Goal: Task Accomplishment & Management: Manage account settings

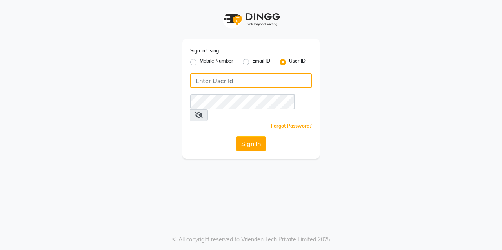
type input "lasuranspa"
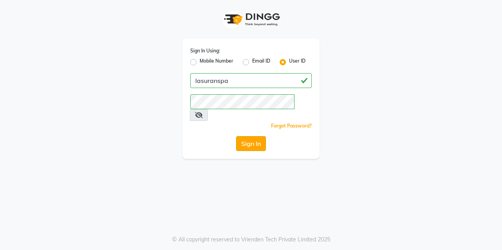
click at [242, 127] on div "Sign In Using: Mobile Number Email ID User ID lasuranspa Remember me Forgot Pas…" at bounding box center [250, 99] width 137 height 120
click at [242, 136] on button "Sign In" at bounding box center [251, 143] width 30 height 15
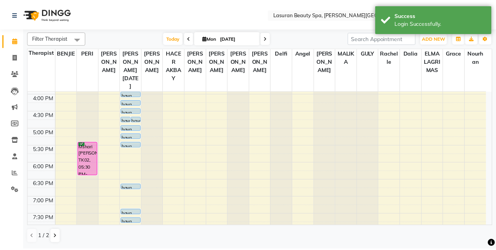
scroll to position [119, 0]
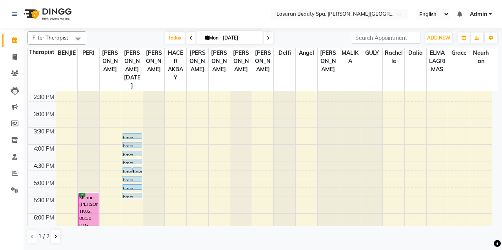
click at [131, 136] on div "haya, TK06, 03:45 PM-03:46 PM, Service Test" at bounding box center [131, 136] width 19 height 5
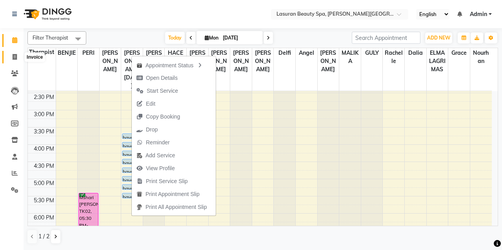
click at [9, 59] on span at bounding box center [15, 57] width 14 height 9
select select "6941"
select select "service"
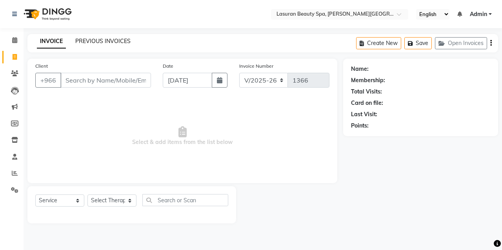
click at [87, 40] on link "PREVIOUS INVOICES" at bounding box center [102, 41] width 55 height 7
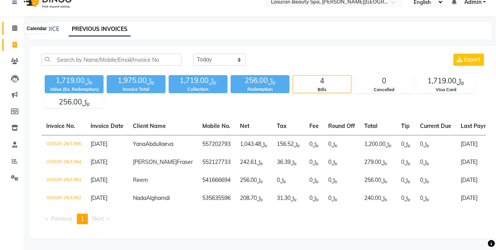
click at [11, 24] on span at bounding box center [15, 28] width 14 height 9
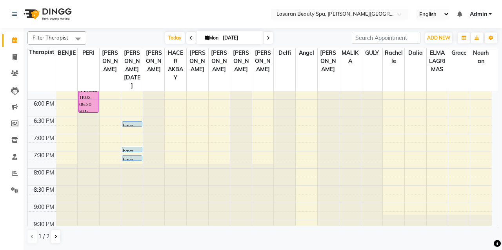
scroll to position [238, 0]
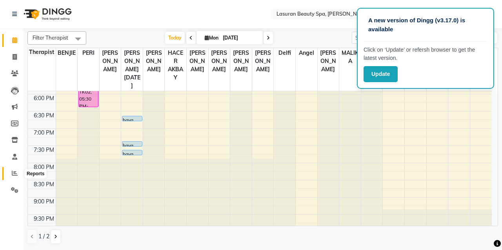
click at [17, 172] on icon at bounding box center [15, 173] width 6 height 6
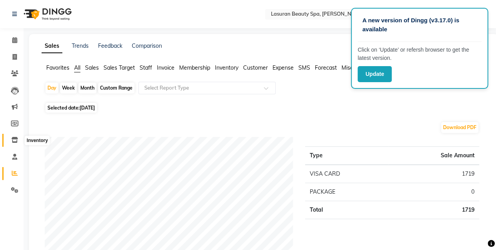
click at [15, 141] on icon at bounding box center [14, 140] width 7 height 6
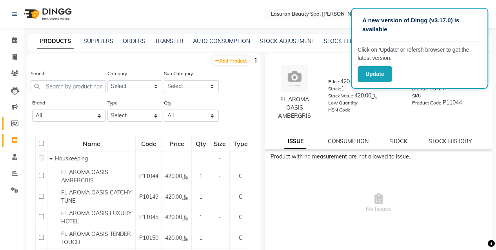
click at [14, 118] on link "Members" at bounding box center [11, 124] width 19 height 13
select select
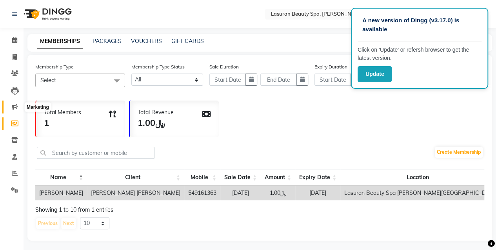
click at [15, 108] on icon at bounding box center [15, 107] width 6 height 6
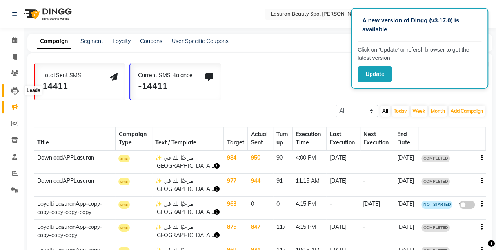
click at [15, 89] on icon at bounding box center [15, 91] width 8 height 8
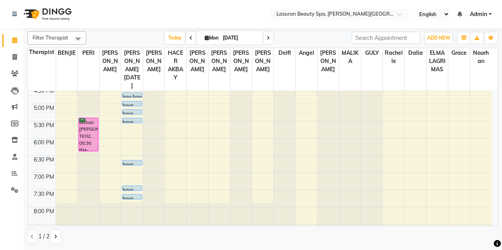
scroll to position [140, 0]
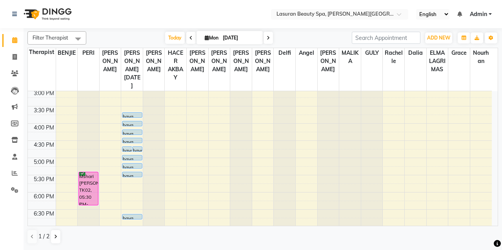
click at [139, 114] on div "haya, TK06, 03:45 PM-03:46 PM, Service Test" at bounding box center [131, 115] width 19 height 5
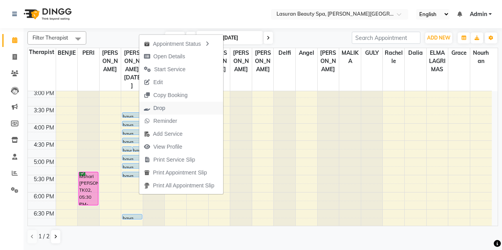
click at [158, 107] on span "Drop" at bounding box center [159, 108] width 12 height 8
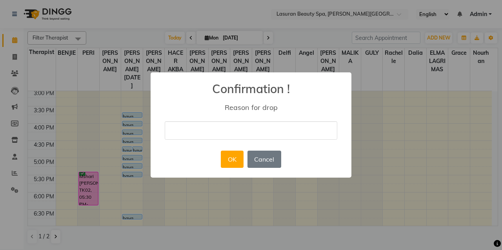
click at [251, 135] on input "text" at bounding box center [251, 130] width 172 height 18
type input "For Testing"
click at [235, 157] on button "OK" at bounding box center [232, 159] width 22 height 17
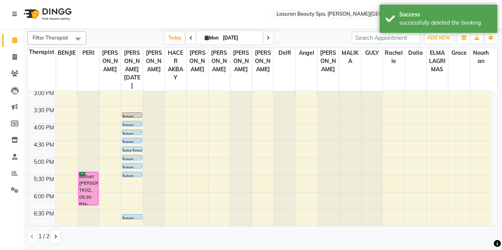
click at [136, 115] on div "haya, TK06, 03:45 PM-03:46 PM, Service Test" at bounding box center [131, 115] width 19 height 5
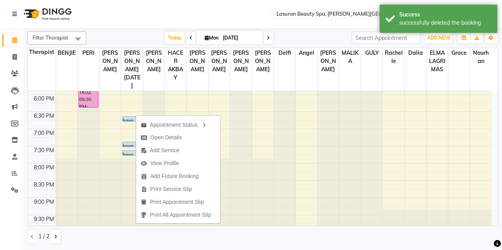
scroll to position [238, 0]
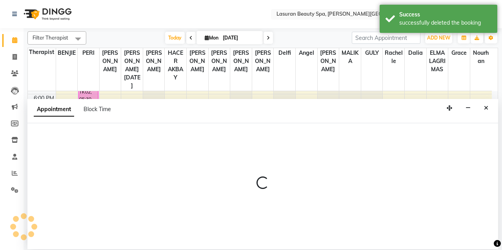
select select "54626"
select select "tentative"
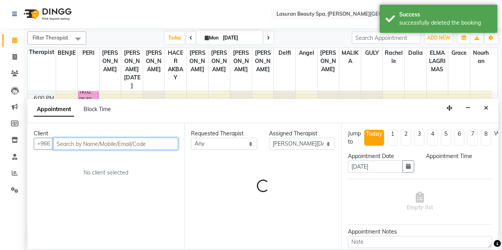
select select "1215"
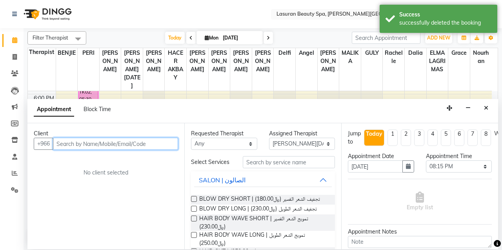
click at [114, 141] on input "text" at bounding box center [115, 144] width 125 height 12
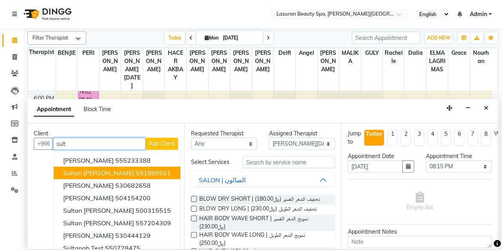
click at [136, 169] on ngb-highlight "581889501" at bounding box center [153, 173] width 35 height 8
type input "581889501"
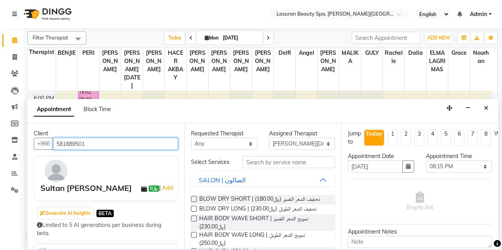
click at [100, 145] on input "581889501" at bounding box center [115, 144] width 125 height 12
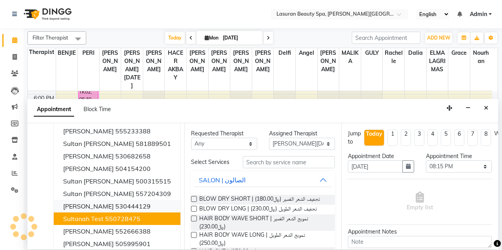
scroll to position [33, 0]
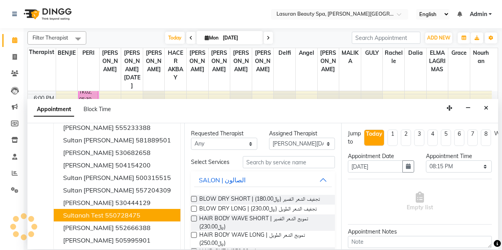
click at [121, 220] on button "Sultanah Test 550728475" at bounding box center [117, 215] width 127 height 13
type input "550728475"
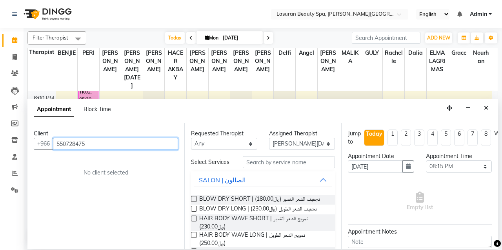
scroll to position [0, 0]
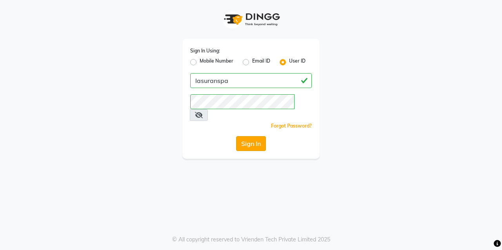
click at [250, 136] on button "Sign In" at bounding box center [251, 143] width 30 height 15
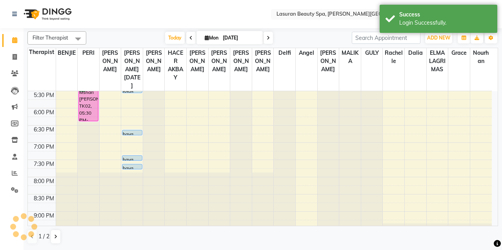
scroll to position [238, 0]
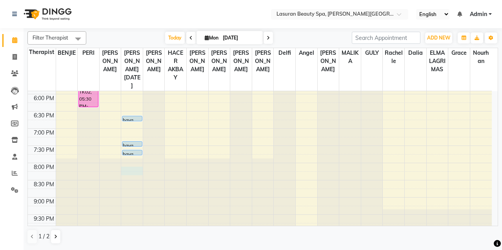
select select "54626"
select select "1215"
select select "tentative"
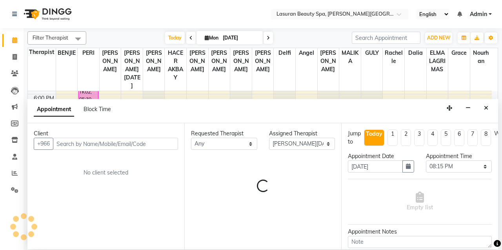
click at [129, 146] on input "text" at bounding box center [115, 144] width 125 height 12
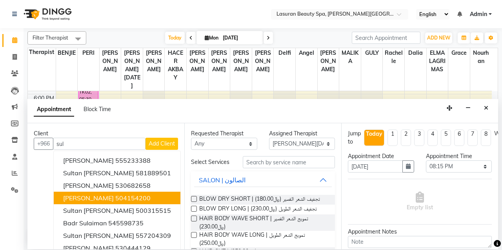
scroll to position [33, 0]
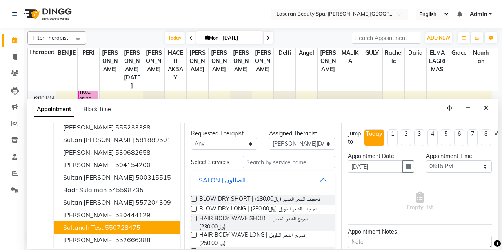
click at [119, 224] on ngb-highlight "550728475" at bounding box center [122, 228] width 35 height 8
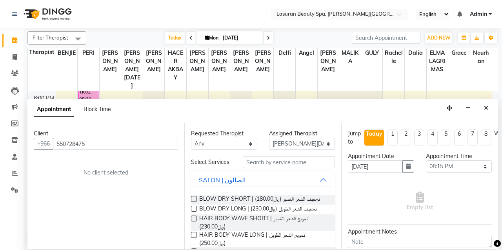
type input "550728475"
click at [195, 199] on label at bounding box center [194, 199] width 6 height 6
click at [195, 199] on input "checkbox" at bounding box center [193, 199] width 5 height 5
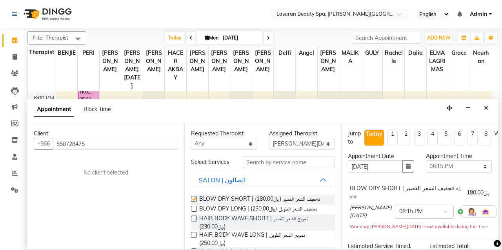
checkbox input "false"
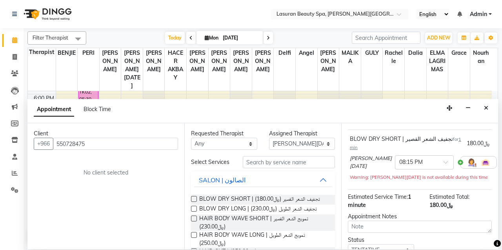
scroll to position [51, 0]
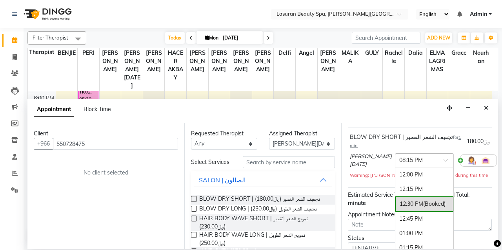
click at [417, 159] on div at bounding box center [424, 160] width 58 height 8
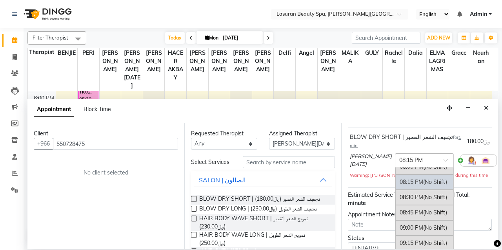
click at [423, 179] on span "(No Shift)" at bounding box center [435, 182] width 24 height 7
click at [416, 157] on div at bounding box center [424, 160] width 58 height 8
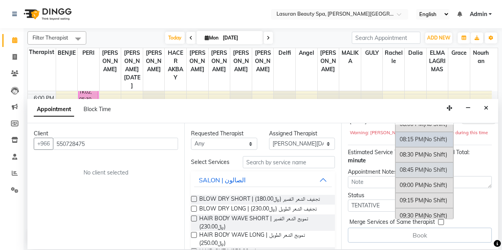
click at [402, 165] on div "08:45 PM (No Shift)" at bounding box center [424, 170] width 58 height 15
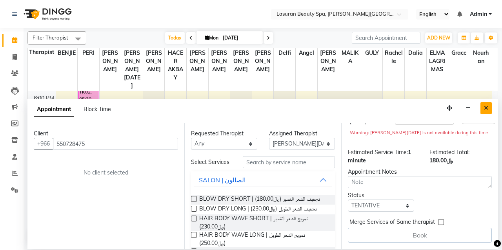
click at [486, 108] on icon "Close" at bounding box center [486, 107] width 4 height 5
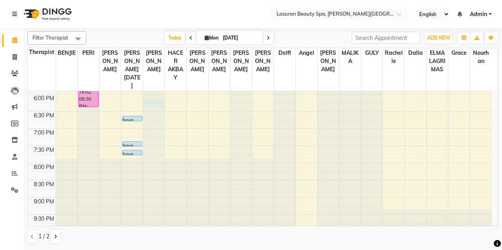
select select "54629"
select select "1095"
select select "tentative"
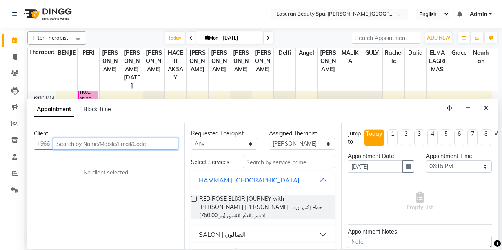
click at [114, 145] on input "text" at bounding box center [115, 144] width 125 height 12
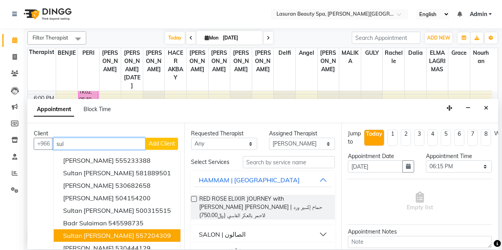
scroll to position [33, 0]
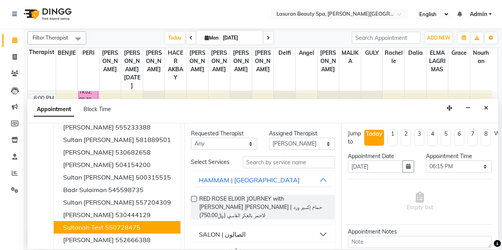
click at [100, 225] on span "Sultanah Test" at bounding box center [83, 228] width 40 height 8
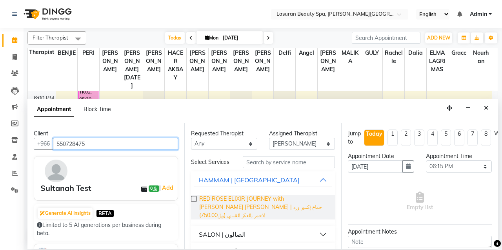
scroll to position [28, 0]
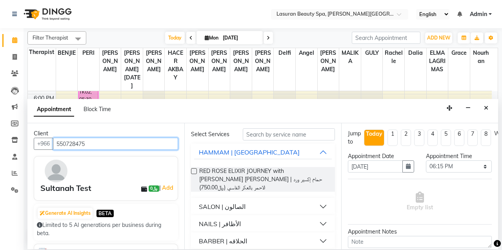
type input "550728475"
click at [193, 170] on label at bounding box center [194, 171] width 6 height 6
click at [193, 170] on input "checkbox" at bounding box center [193, 172] width 5 height 5
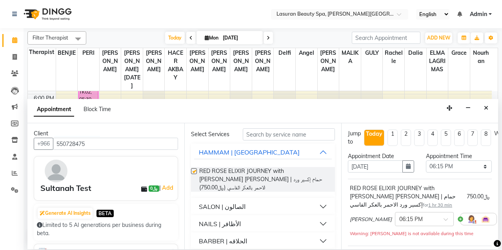
checkbox input "false"
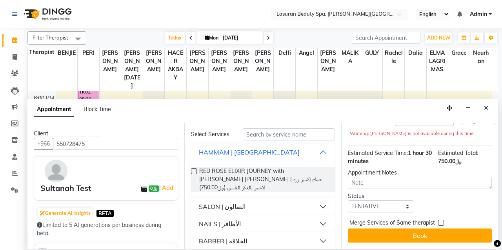
scroll to position [107, 0]
click at [407, 205] on select "Select TENTATIVE CONFIRM CHECK-IN UPCOMING" at bounding box center [381, 207] width 66 height 12
select select "upcoming"
click at [348, 201] on select "Select TENTATIVE CONFIRM CHECK-IN UPCOMING" at bounding box center [381, 207] width 66 height 12
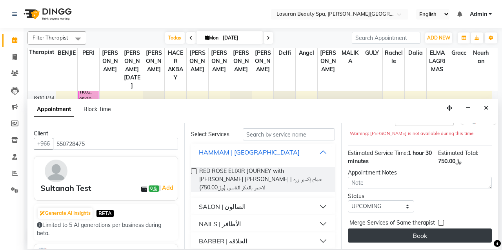
click at [382, 234] on button "Book" at bounding box center [420, 236] width 144 height 14
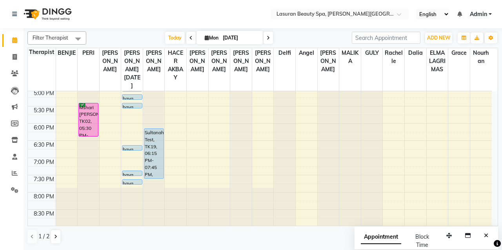
scroll to position [238, 0]
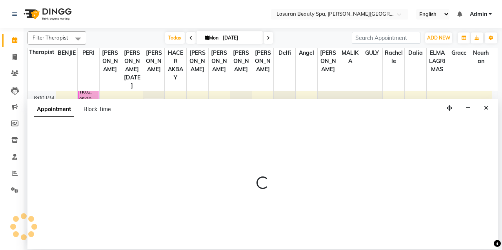
select select "54626"
select select "1200"
select select "tentative"
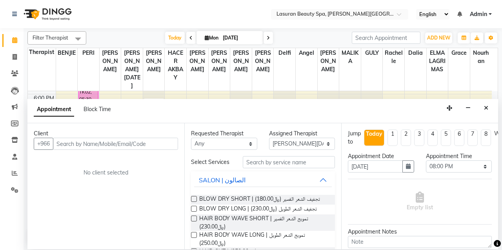
click at [112, 143] on input "text" at bounding box center [115, 144] width 125 height 12
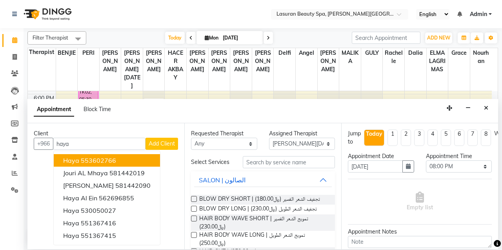
click at [106, 160] on ngb-highlight "553602766" at bounding box center [98, 161] width 35 height 8
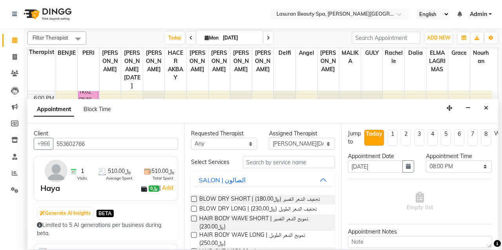
type input "553602766"
click at [194, 201] on label at bounding box center [194, 199] width 6 height 6
click at [194, 201] on input "checkbox" at bounding box center [193, 199] width 5 height 5
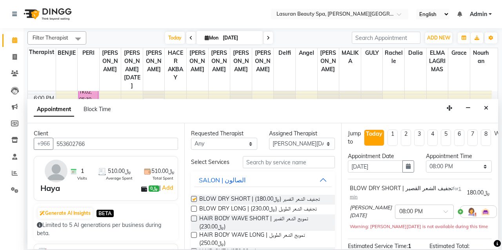
checkbox input "false"
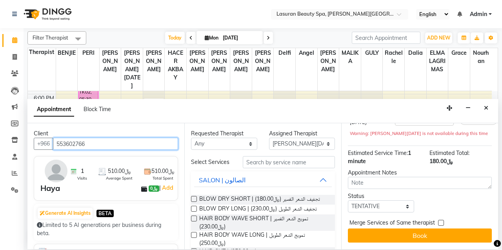
click at [146, 143] on input "553602766" at bounding box center [115, 144] width 125 height 12
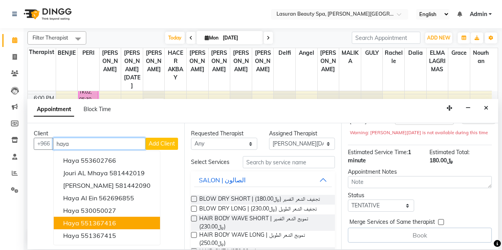
click at [114, 222] on ngb-highlight "551367416" at bounding box center [98, 223] width 35 height 8
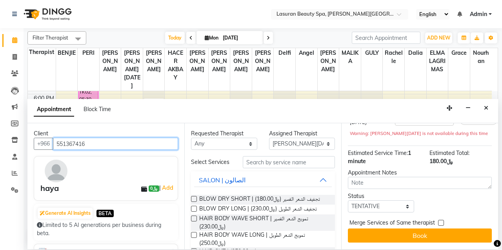
type input "551367416"
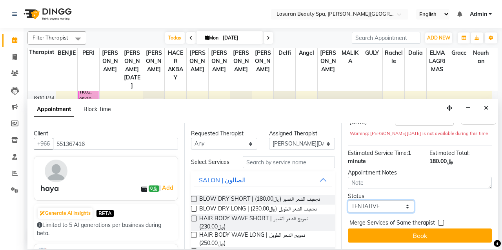
click at [380, 204] on select "Select TENTATIVE CONFIRM CHECK-IN UPCOMING" at bounding box center [381, 207] width 66 height 12
select select "upcoming"
click at [348, 201] on select "Select TENTATIVE CONFIRM CHECK-IN UPCOMING" at bounding box center [381, 207] width 66 height 12
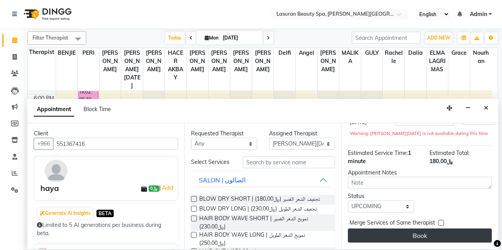
click at [379, 232] on button "Book" at bounding box center [420, 236] width 144 height 14
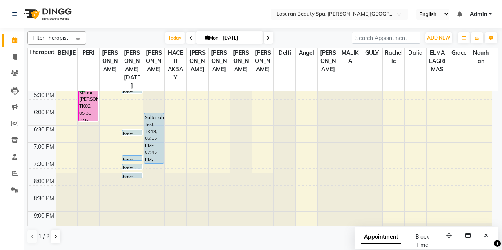
scroll to position [225, 0]
click at [157, 141] on div "Sultanah Test, TK19, 06:15 PM-07:45 PM, RED ROSE ELIXIR JOURNEY with [PERSON_NA…" at bounding box center [153, 138] width 19 height 50
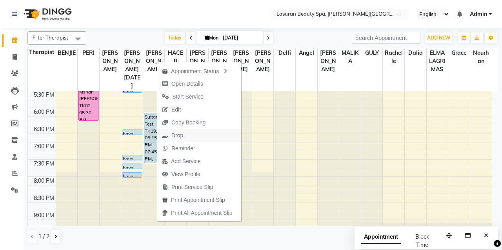
click at [183, 138] on span "Drop" at bounding box center [172, 135] width 31 height 13
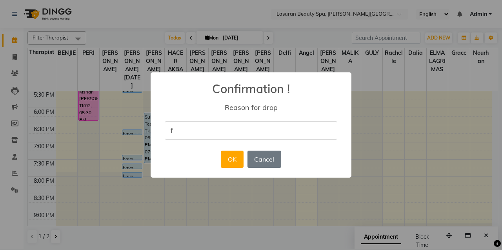
type input "For Testing"
click at [228, 159] on button "OK" at bounding box center [232, 159] width 22 height 17
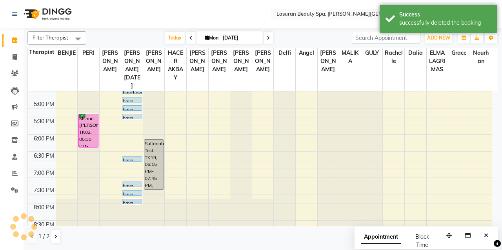
scroll to position [197, 0]
click at [129, 159] on div "haya, TK16, 06:45 PM-06:46 PM, BLOW DRY SHORT | تجفيف الشعر القصير" at bounding box center [131, 159] width 19 height 5
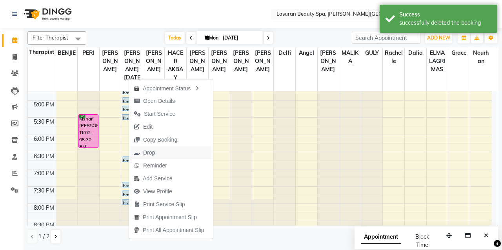
click at [160, 151] on button "Drop" at bounding box center [171, 153] width 84 height 13
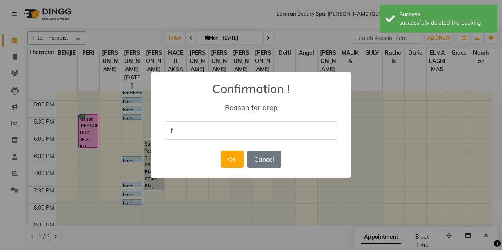
type input "For Testing"
click at [226, 156] on button "OK" at bounding box center [232, 159] width 22 height 17
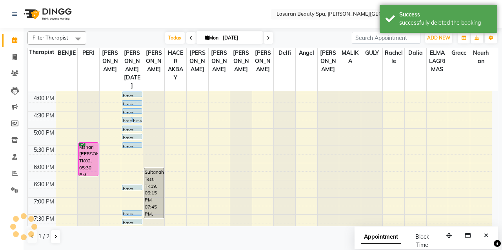
scroll to position [168, 0]
click at [137, 145] on div "haya, TK15, 05:30 PM-05:31 PM, BLOW DRY SHORT | تجفيف الشعر القصير" at bounding box center [131, 146] width 19 height 5
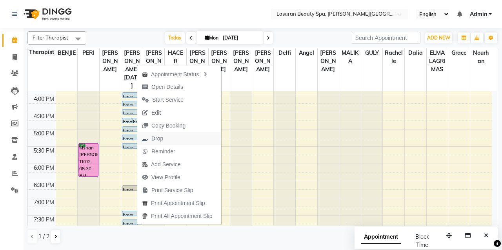
click at [163, 141] on span "Drop" at bounding box center [152, 138] width 31 height 13
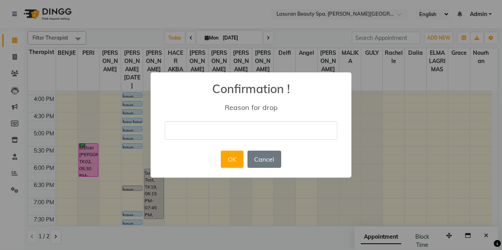
click at [181, 131] on input "text" at bounding box center [251, 130] width 172 height 18
type input "For Testing"
click at [232, 156] on button "OK" at bounding box center [232, 159] width 22 height 17
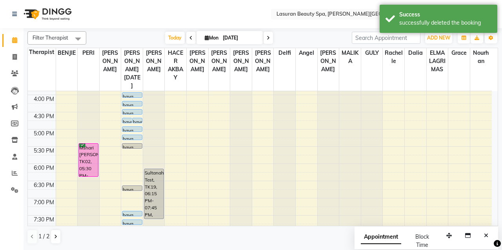
click at [128, 213] on div "haya, TK17, 07:30 PM-07:31 PM, BLOW DRY SHORT | تجفيف الشعر القصير" at bounding box center [131, 214] width 19 height 5
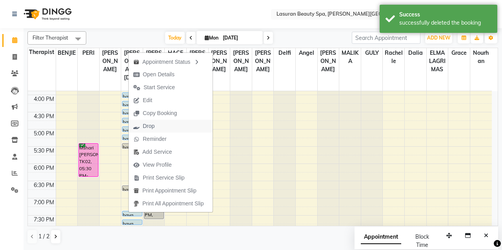
click at [167, 130] on button "Drop" at bounding box center [171, 126] width 84 height 13
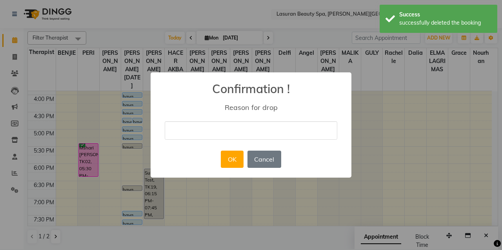
click at [173, 128] on input "text" at bounding box center [251, 130] width 172 height 18
type input "For Testing"
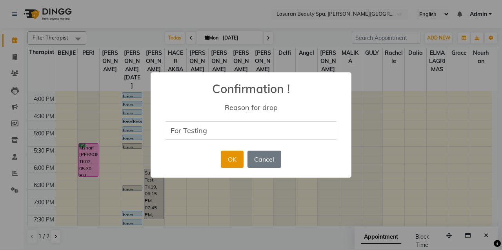
click at [234, 154] on button "OK" at bounding box center [232, 159] width 22 height 17
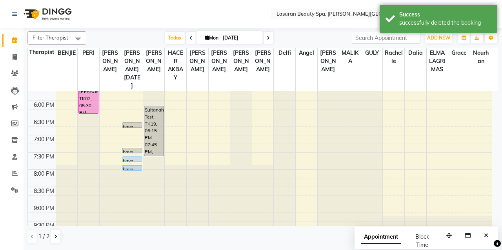
scroll to position [232, 0]
click at [134, 158] on div "haya, TK18, 07:45 PM-07:46 PM, Service Test" at bounding box center [131, 159] width 19 height 5
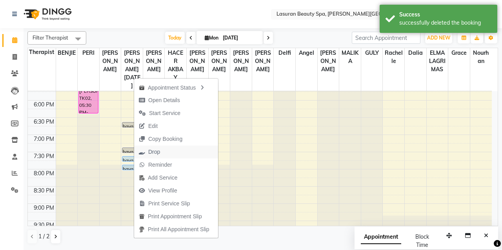
click at [160, 148] on span "Drop" at bounding box center [149, 152] width 31 height 13
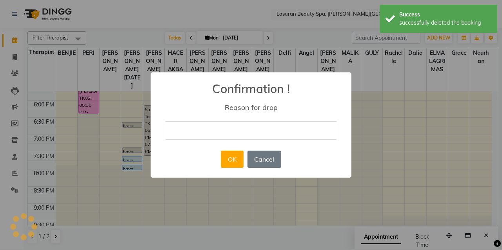
click at [193, 125] on input "text" at bounding box center [251, 130] width 172 height 18
type input "For Testing"
click at [231, 158] on button "OK" at bounding box center [232, 159] width 22 height 17
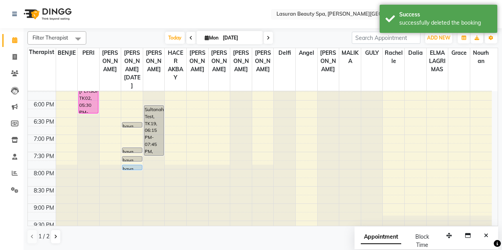
click at [132, 159] on div "haya, TK18, 07:45 PM-07:46 PM, Service Test" at bounding box center [131, 159] width 19 height 5
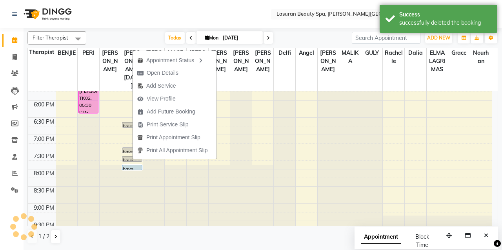
click at [132, 165] on div "haya, TK20, 08:00 PM-08:01 PM, BLOW DRY SHORT | تجفيف الشعر القصير" at bounding box center [131, 167] width 19 height 5
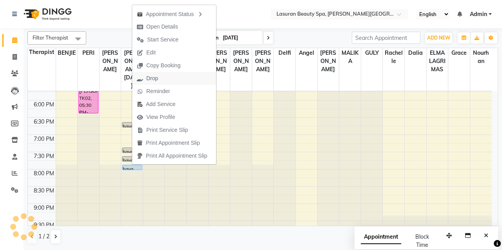
click at [164, 78] on button "Drop" at bounding box center [174, 78] width 84 height 13
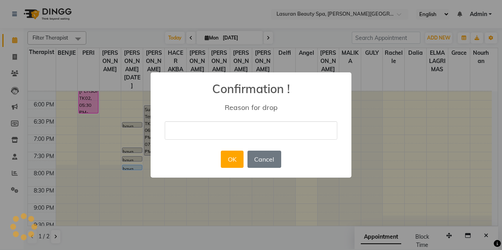
click at [190, 118] on div "× Confirmation ! Reason for drop OK No Cancel" at bounding box center [250, 124] width 201 height 105
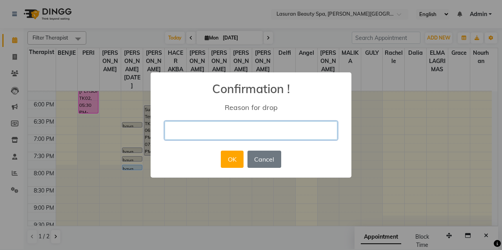
click at [190, 125] on input "text" at bounding box center [251, 130] width 172 height 18
type input "For Testing"
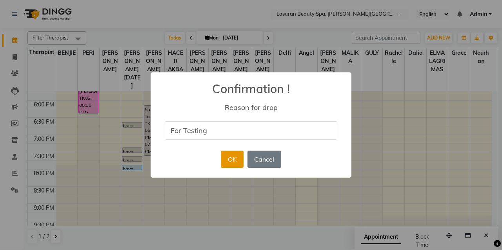
click at [230, 154] on button "OK" at bounding box center [232, 159] width 22 height 17
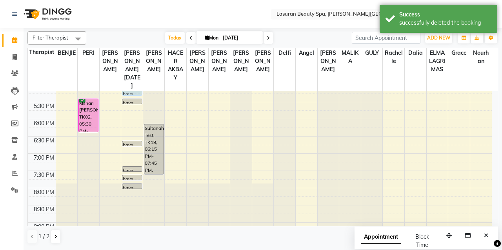
scroll to position [161, 0]
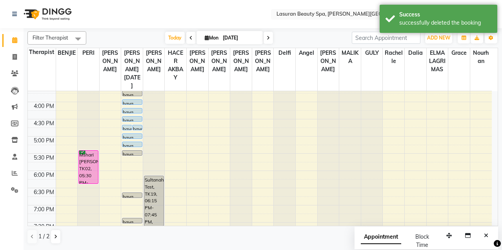
click at [132, 143] on div "haya, TK14, 05:15 PM-05:16 PM, Service Test" at bounding box center [131, 144] width 19 height 5
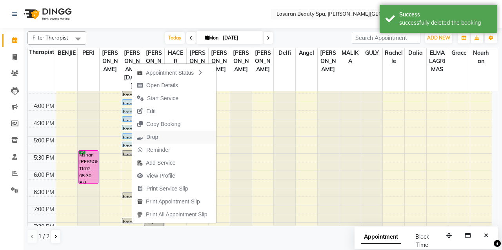
click at [171, 135] on button "Drop" at bounding box center [174, 137] width 84 height 13
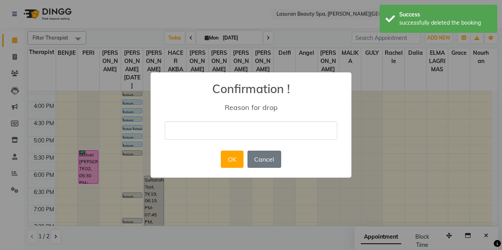
click at [194, 131] on input "text" at bounding box center [251, 130] width 172 height 18
type input "For Testing"
click at [232, 155] on button "OK" at bounding box center [232, 159] width 22 height 17
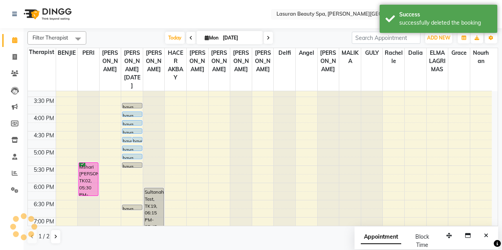
scroll to position [149, 0]
click at [130, 156] on div "haya, TK14, 05:15 PM-05:16 PM, Service Test" at bounding box center [131, 157] width 19 height 5
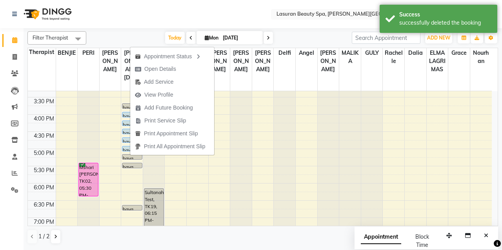
click at [123, 150] on div at bounding box center [131, 151] width 19 height 3
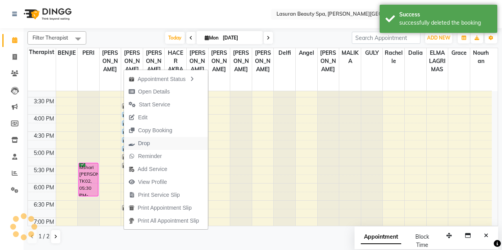
click at [134, 141] on icon "button" at bounding box center [132, 143] width 6 height 5
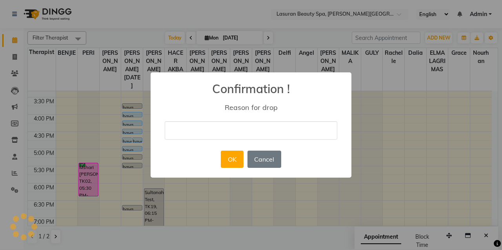
click at [188, 129] on input "text" at bounding box center [251, 130] width 172 height 18
type input "For Testing"
click at [229, 154] on button "OK" at bounding box center [232, 159] width 22 height 17
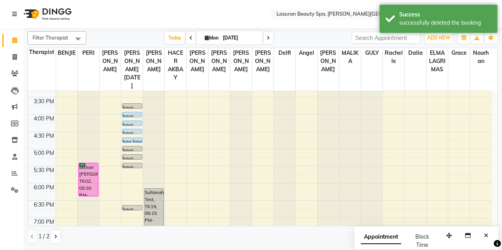
click at [129, 139] on div "haya, TK11, 04:45 PM-04:46 PM, Service Test" at bounding box center [126, 140] width 9 height 5
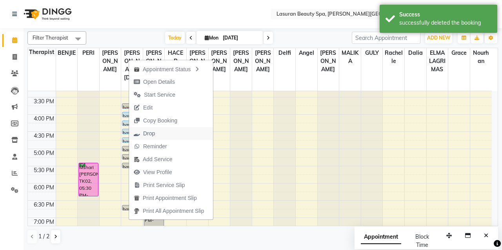
click at [144, 134] on span "Drop" at bounding box center [149, 134] width 12 height 8
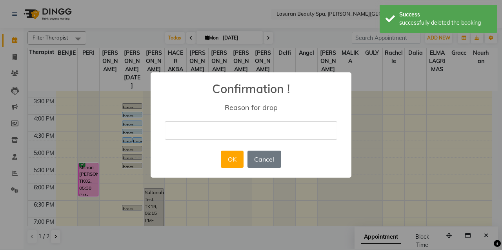
click at [205, 121] on input "text" at bounding box center [251, 130] width 172 height 18
type input "For Testing"
click at [223, 154] on button "OK" at bounding box center [232, 159] width 22 height 17
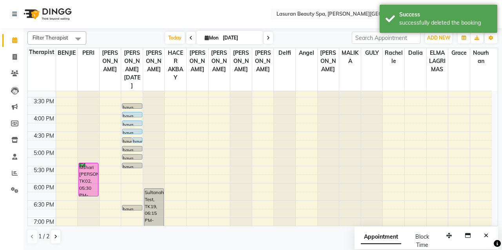
click at [138, 139] on div "haya, TK12, 04:45 PM-04:46 PM, Service Test" at bounding box center [136, 140] width 9 height 5
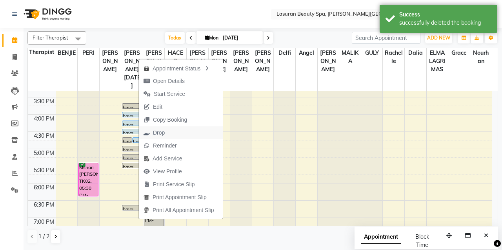
click at [177, 132] on button "Drop" at bounding box center [181, 133] width 84 height 13
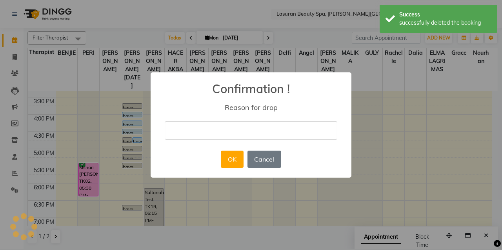
click at [183, 132] on input "text" at bounding box center [251, 130] width 172 height 18
type input "For Testing"
click at [229, 157] on button "OK" at bounding box center [232, 159] width 22 height 17
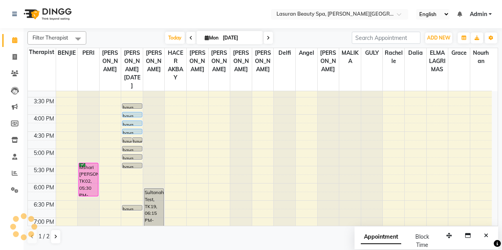
click at [136, 131] on div "haya, TK10, 04:30 PM-04:31 PM, Service Test" at bounding box center [131, 131] width 19 height 5
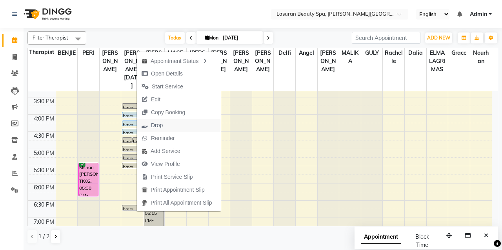
click at [174, 128] on button "Drop" at bounding box center [179, 125] width 84 height 13
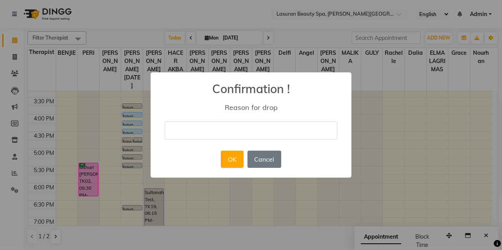
drag, startPoint x: 203, startPoint y: 123, endPoint x: 214, endPoint y: 156, distance: 34.7
click at [214, 156] on div "× Confirmation ! Reason for drop OK No Cancel" at bounding box center [250, 124] width 201 height 105
type input "For Testing"
click at [226, 162] on button "OK" at bounding box center [232, 159] width 22 height 17
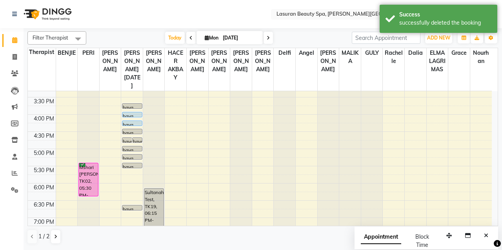
click at [130, 122] on div "haya, TK08, 04:15 PM-04:16 PM, Service Test" at bounding box center [131, 123] width 19 height 5
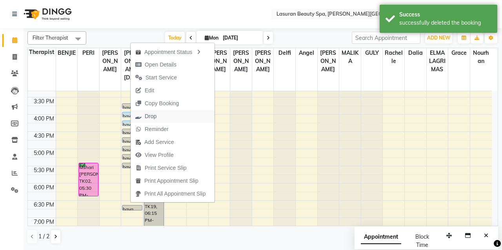
click at [170, 119] on button "Drop" at bounding box center [172, 116] width 84 height 13
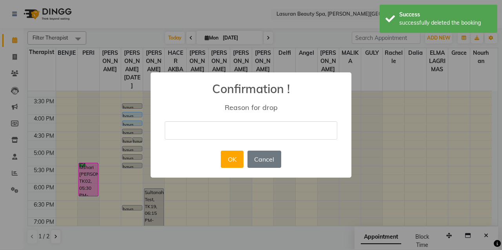
click at [206, 123] on input "text" at bounding box center [251, 130] width 172 height 18
type input "For Testing"
click at [232, 159] on button "OK" at bounding box center [232, 159] width 22 height 17
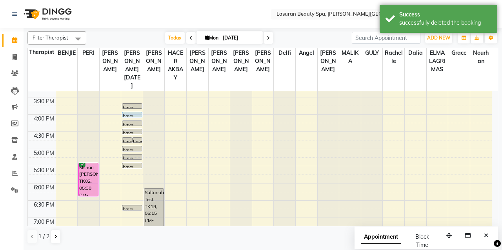
click at [127, 116] on div at bounding box center [131, 117] width 19 height 3
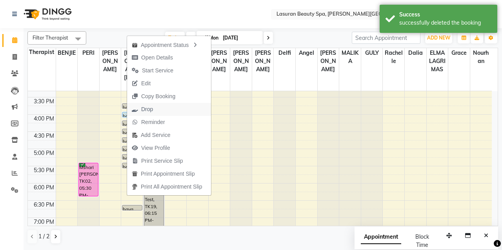
click at [133, 113] on span "Drop" at bounding box center [142, 109] width 31 height 13
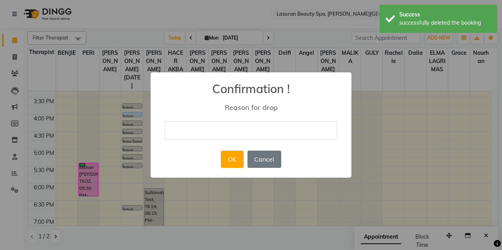
click at [178, 120] on div "× Confirmation ! Reason for drop OK No Cancel" at bounding box center [250, 124] width 201 height 105
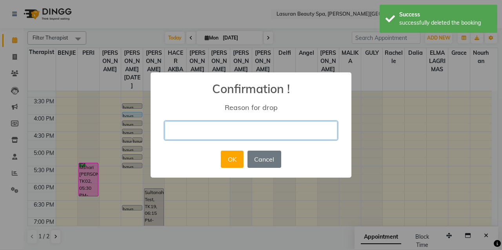
click at [192, 134] on input "text" at bounding box center [251, 130] width 172 height 18
type input "For Testing"
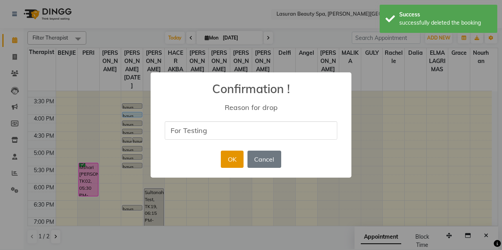
click at [232, 158] on button "OK" at bounding box center [232, 159] width 22 height 17
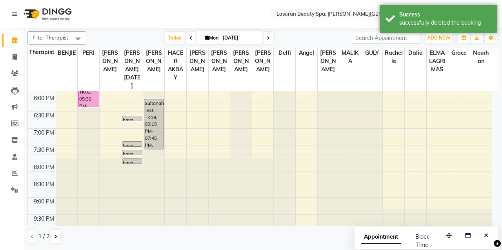
scroll to position [238, 0]
click at [187, 42] on span at bounding box center [190, 38] width 9 height 12
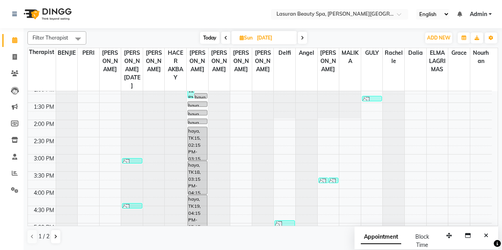
scroll to position [51, 0]
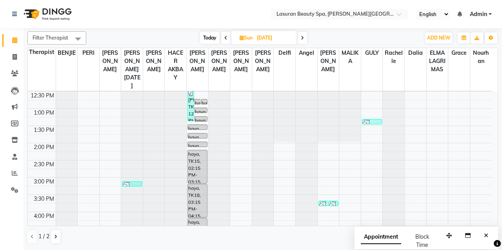
click at [227, 43] on span at bounding box center [225, 38] width 9 height 12
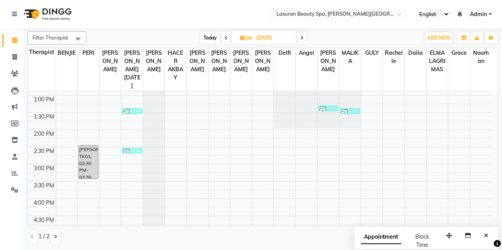
scroll to position [0, 0]
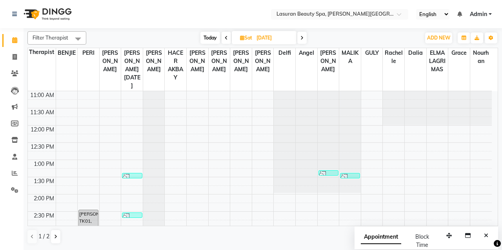
click at [302, 36] on icon at bounding box center [301, 38] width 3 height 5
type input "[DATE]"
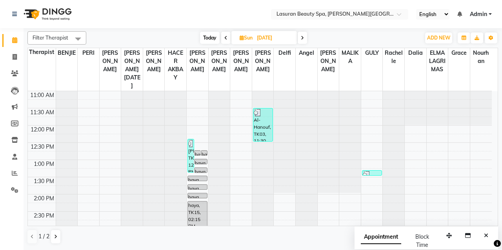
click at [203, 161] on div "haya, TK09, 01:00 PM-01:01 PM, ADD ONS PRINT PER NAIL | طباعه فن الأظافر علي كل…" at bounding box center [200, 161] width 13 height 5
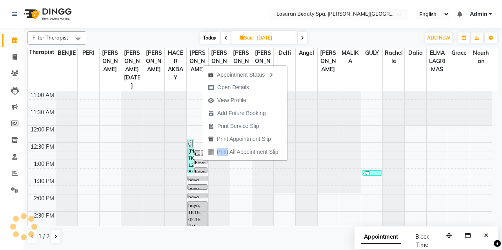
click at [203, 161] on div "Appointment Status Open Details View Profile Add Future Booking Print Service S…" at bounding box center [245, 113] width 85 height 96
click at [20, 58] on span at bounding box center [15, 57] width 14 height 9
select select "service"
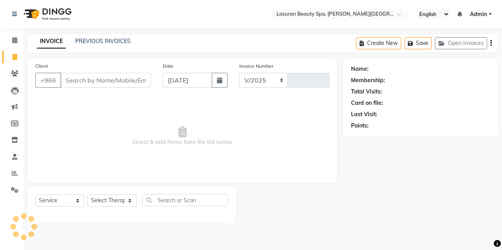
select select "6941"
type input "1366"
click at [83, 47] on div "INVOICE PREVIOUS INVOICES Create New Save Open Invoices" at bounding box center [262, 43] width 470 height 18
click at [96, 38] on link "PREVIOUS INVOICES" at bounding box center [102, 41] width 55 height 7
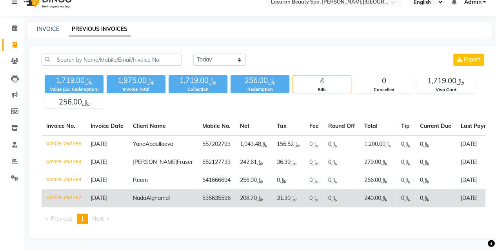
scroll to position [8, 0]
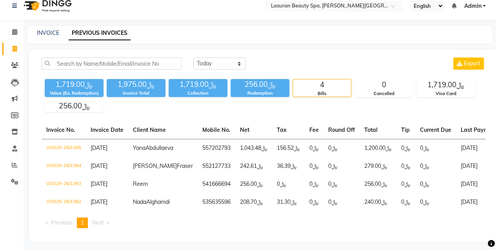
click at [100, 226] on span "Next page" at bounding box center [98, 222] width 12 height 7
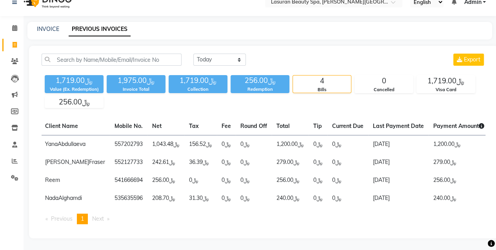
scroll to position [0, 0]
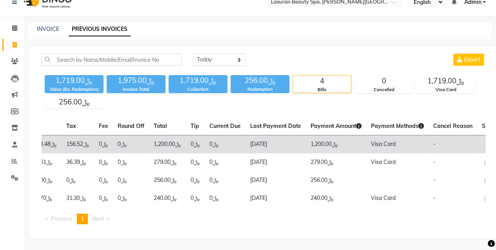
click at [319, 136] on td "﷼1,200.00" at bounding box center [336, 145] width 60 height 18
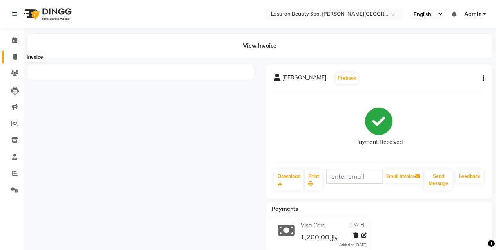
click at [15, 59] on icon at bounding box center [15, 57] width 4 height 6
select select "service"
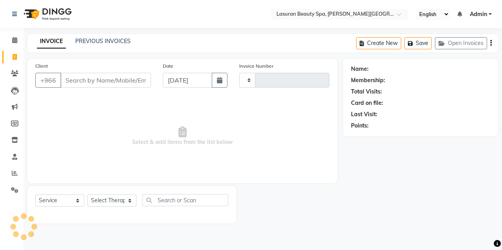
type input "1366"
select select "6941"
click at [17, 40] on span at bounding box center [15, 40] width 14 height 9
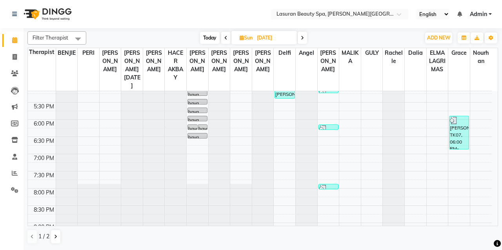
scroll to position [213, 0]
click at [299, 42] on span at bounding box center [301, 38] width 9 height 12
type input "[DATE]"
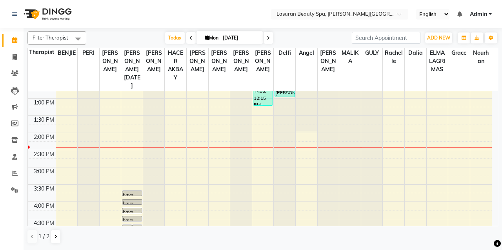
scroll to position [50, 0]
